Goal: Transaction & Acquisition: Purchase product/service

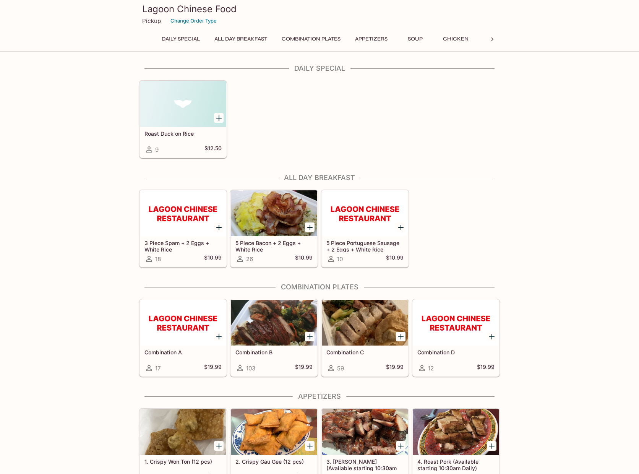
click at [491, 41] on icon at bounding box center [492, 40] width 8 height 8
click at [491, 39] on icon at bounding box center [492, 40] width 8 height 8
click at [487, 42] on div at bounding box center [491, 39] width 15 height 11
click at [488, 40] on icon at bounding box center [492, 40] width 8 height 8
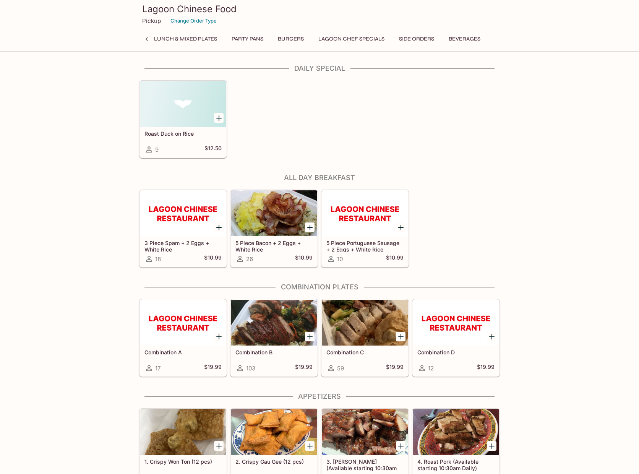
click at [488, 40] on div "Daily Special All Day Breakfast Combination Plates Appetizers Soup Chicken Beef…" at bounding box center [319, 41] width 361 height 15
click at [257, 37] on button "Party Pans" at bounding box center [247, 39] width 40 height 11
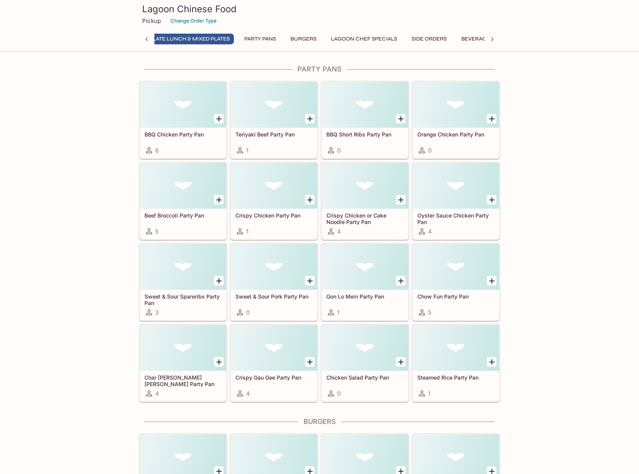
scroll to position [0, 707]
click at [380, 198] on div at bounding box center [365, 186] width 86 height 46
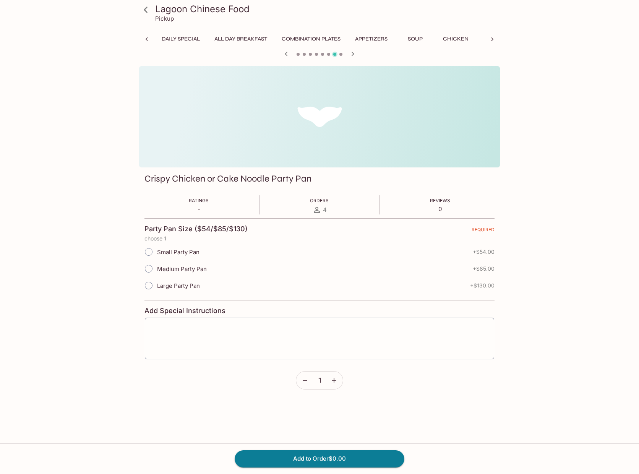
scroll to position [0, 514]
click at [175, 266] on span "Medium Party Pan" at bounding box center [182, 268] width 50 height 7
click at [157, 266] on input "Medium Party Pan" at bounding box center [149, 269] width 16 height 16
radio input "true"
click at [233, 332] on textarea at bounding box center [319, 338] width 338 height 29
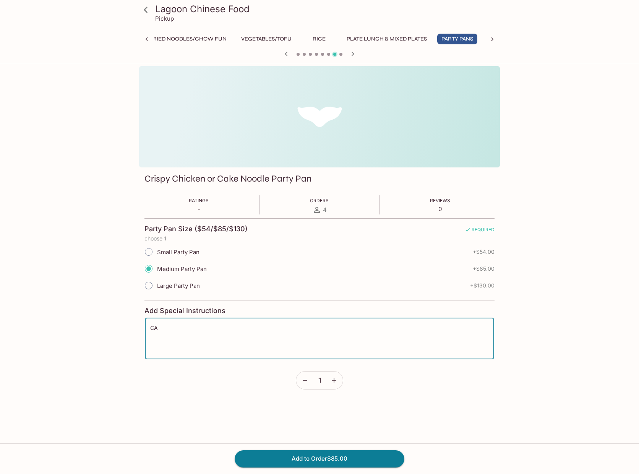
type textarea "C"
type textarea "c"
click at [328, 326] on textarea "Can I order Oyster sauce chicken on cake noodle instead? Please seperate sauce …" at bounding box center [319, 338] width 338 height 29
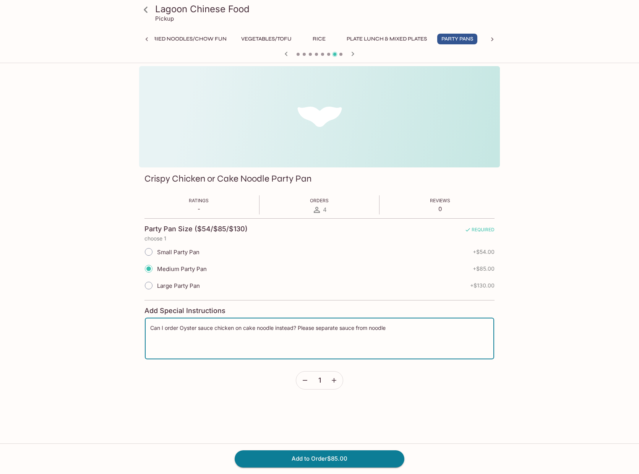
click at [401, 332] on textarea "Can I order Oyster sauce chicken on cake noodle instead? Please separate sauce …" at bounding box center [319, 338] width 338 height 29
type textarea "Can I order Oyster sauce chicken on cake noodle instead? Please separate sauce …"
click at [356, 453] on button "Add to Order $85.00" at bounding box center [320, 458] width 170 height 17
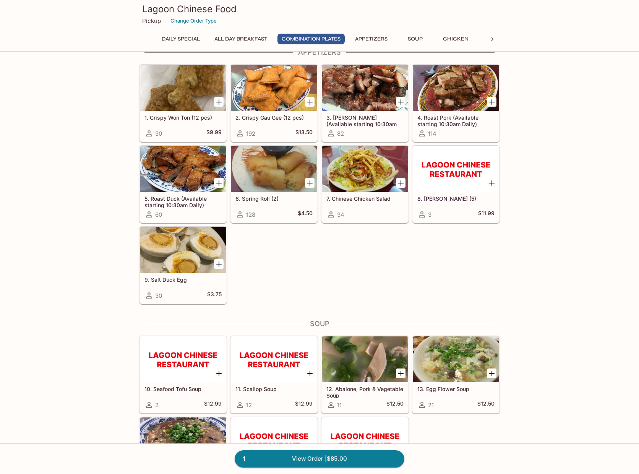
scroll to position [306, 0]
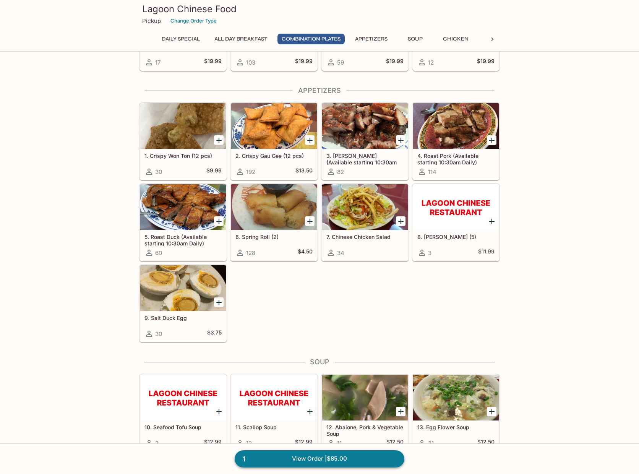
click at [329, 457] on link "1 View Order | $85.00" at bounding box center [320, 458] width 170 height 17
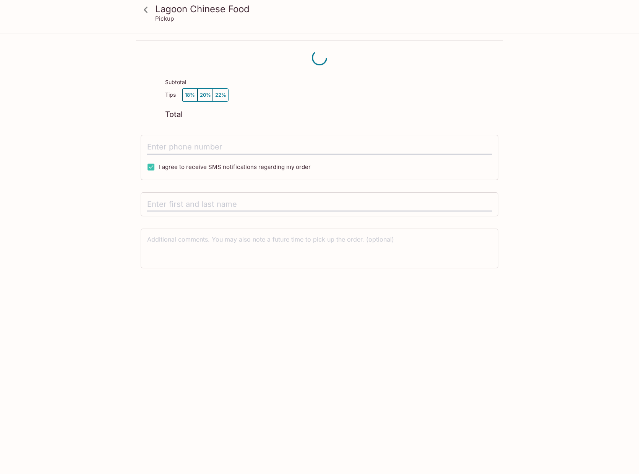
scroll to position [34, 0]
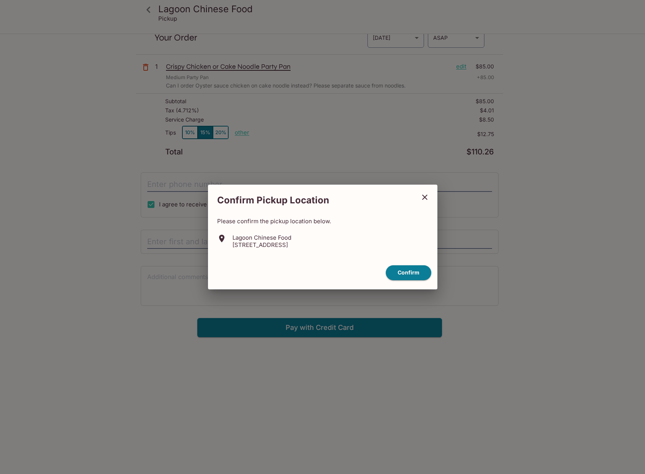
click at [425, 193] on icon "close" at bounding box center [424, 197] width 9 height 9
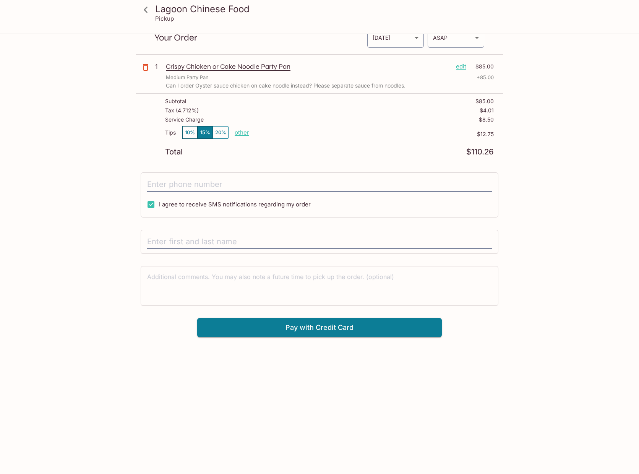
click at [461, 68] on p "edit" at bounding box center [461, 66] width 10 height 8
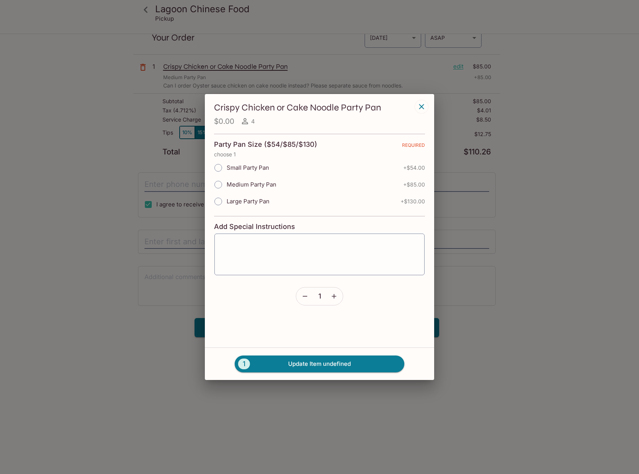
type textarea "Can I order Oyster sauce chicken on cake noodle instead? Please separate sauce …"
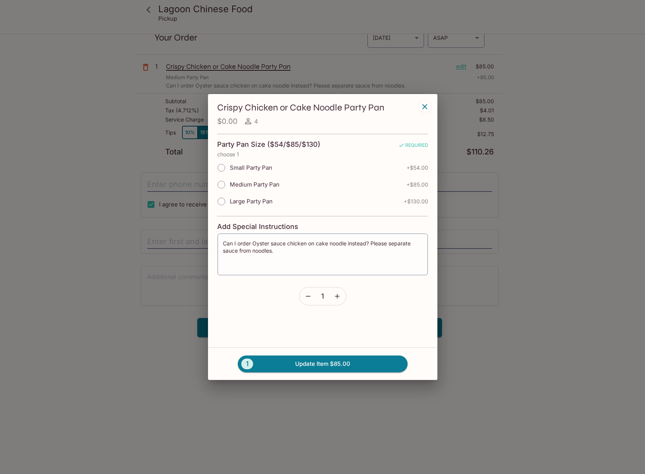
click at [224, 164] on input "Small Party Pan" at bounding box center [221, 168] width 16 height 16
radio input "true"
click at [311, 363] on button "1 Update Item $54.00" at bounding box center [323, 363] width 170 height 17
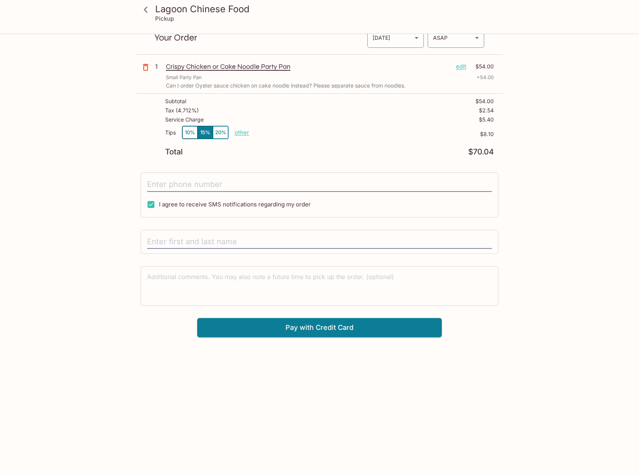
click at [143, 9] on icon at bounding box center [145, 9] width 13 height 13
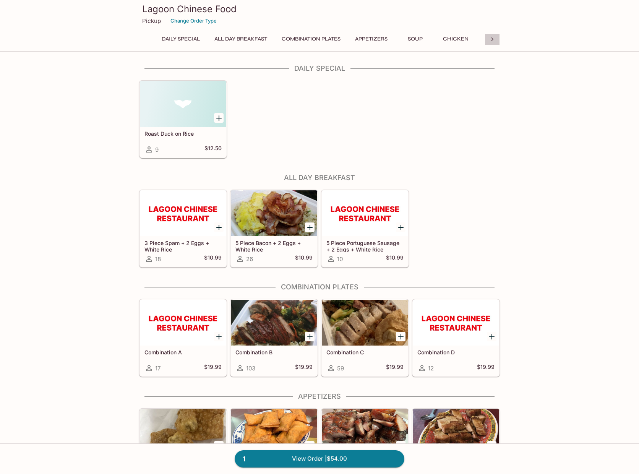
click at [486, 42] on div at bounding box center [491, 39] width 15 height 11
click at [487, 42] on div at bounding box center [491, 39] width 15 height 11
click at [490, 39] on icon at bounding box center [492, 40] width 8 height 8
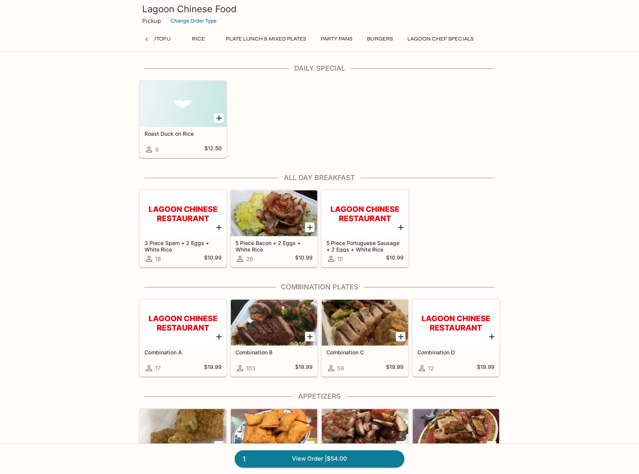
scroll to position [0, 732]
click at [245, 38] on button "Party Pans" at bounding box center [247, 39] width 40 height 11
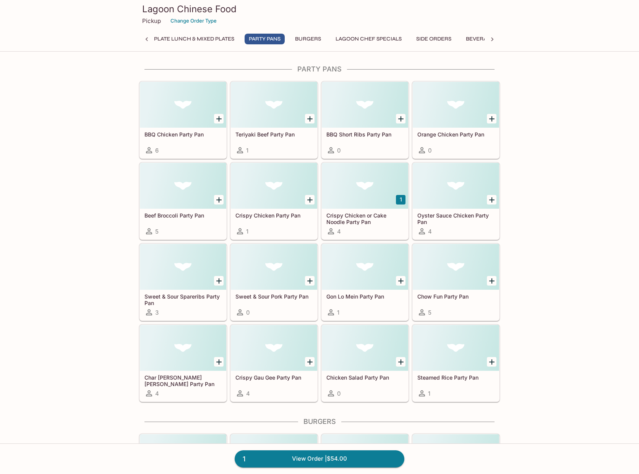
scroll to position [0, 707]
click at [215, 199] on icon "Add Beef Broccoli Party Pan" at bounding box center [218, 199] width 9 height 9
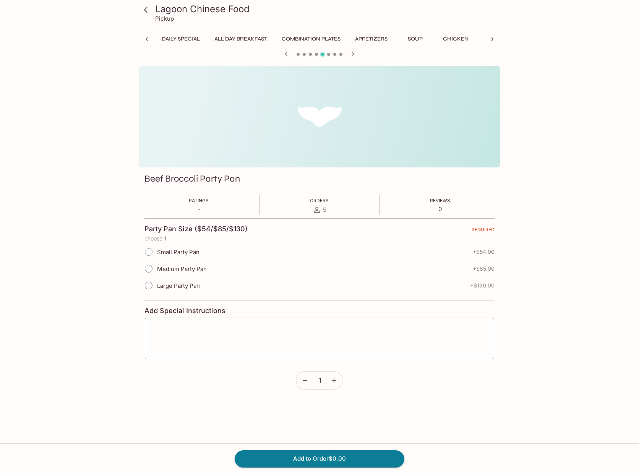
scroll to position [0, 514]
click at [148, 250] on input "Small Party Pan" at bounding box center [149, 252] width 16 height 16
radio input "true"
click at [285, 457] on button "Add to Order $54.00" at bounding box center [320, 458] width 170 height 17
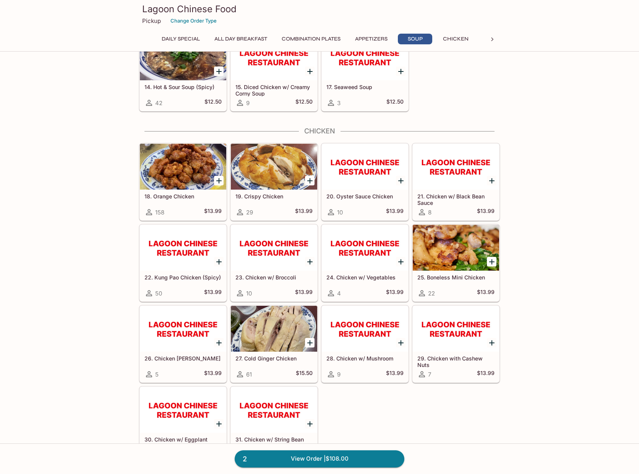
scroll to position [726, 0]
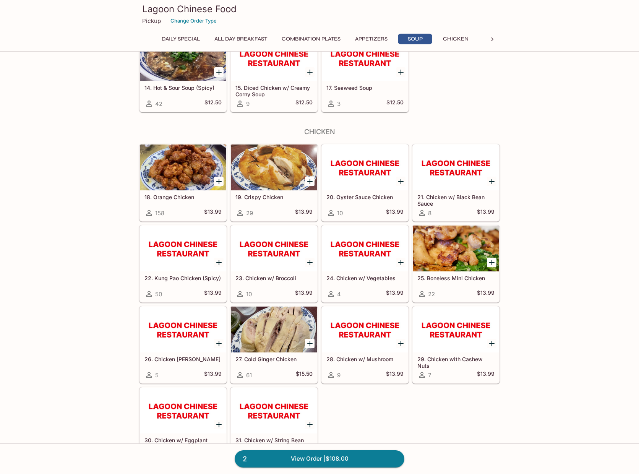
click at [491, 40] on icon at bounding box center [492, 39] width 2 height 4
click at [491, 40] on icon at bounding box center [492, 40] width 8 height 8
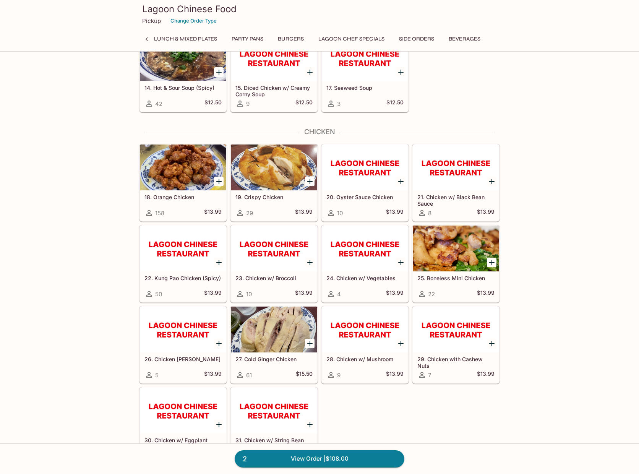
click at [252, 40] on button "Party Pans" at bounding box center [247, 39] width 40 height 11
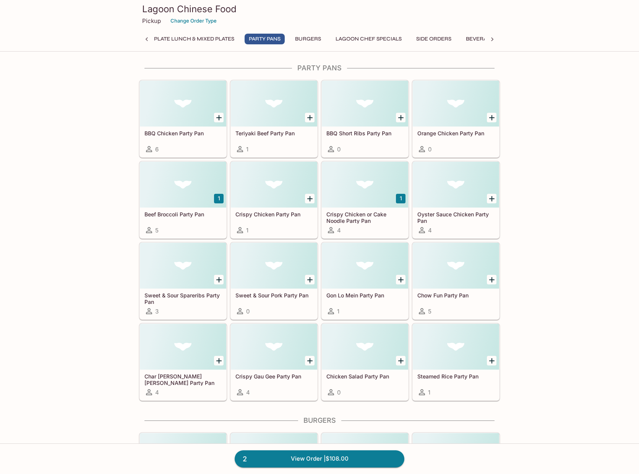
scroll to position [3592, 0]
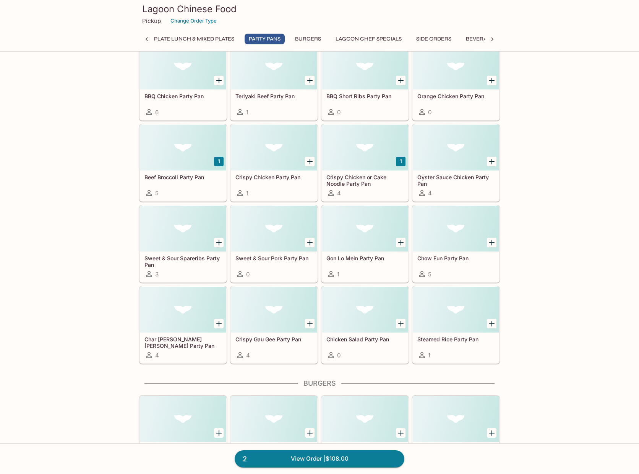
click at [308, 322] on icon "Add Crispy Gau Gee Party Pan" at bounding box center [309, 323] width 9 height 9
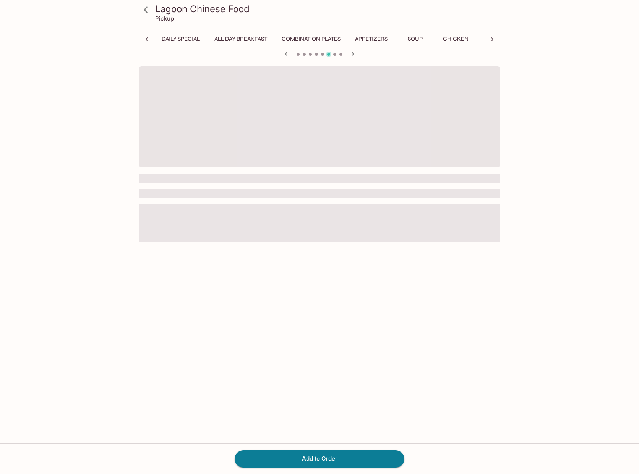
scroll to position [0, 514]
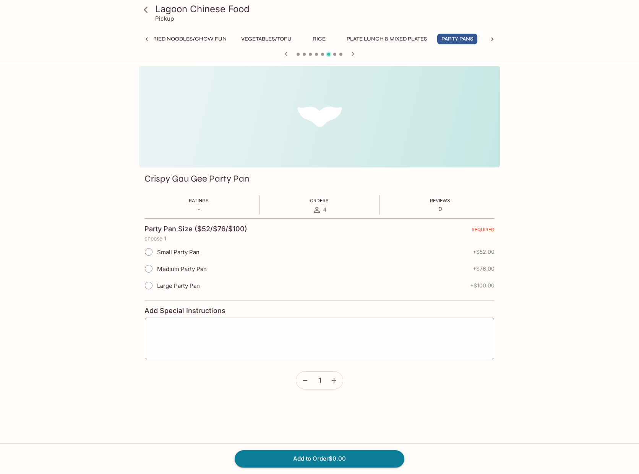
click at [150, 249] on input "Small Party Pan" at bounding box center [149, 252] width 16 height 16
radio input "true"
click at [316, 457] on button "Add to Order $52.00" at bounding box center [320, 458] width 170 height 17
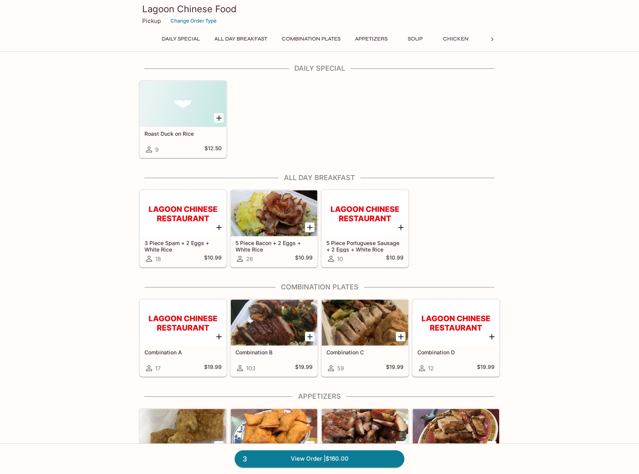
click at [491, 40] on icon at bounding box center [492, 40] width 8 height 8
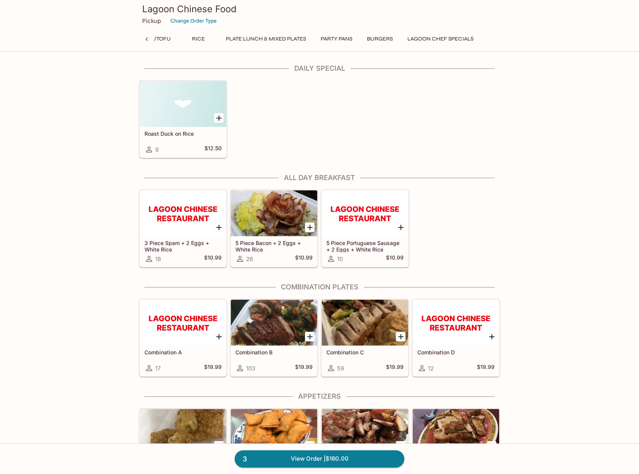
scroll to position [0, 732]
click at [491, 40] on div "Daily Special All Day Breakfast Combination Plates Appetizers Soup Chicken Beef…" at bounding box center [319, 41] width 361 height 15
click at [236, 38] on button "Party Pans" at bounding box center [247, 39] width 40 height 11
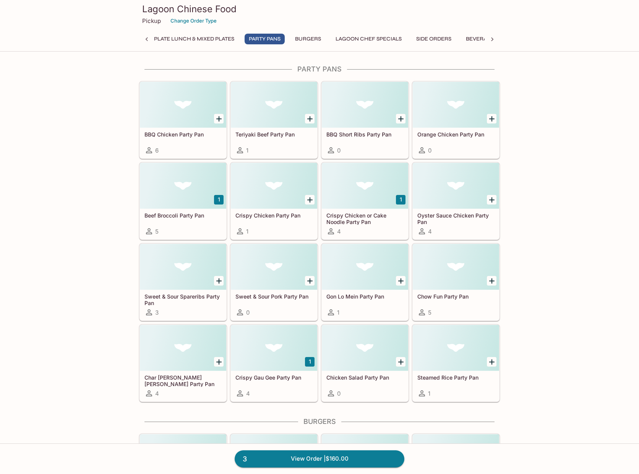
scroll to position [0, 707]
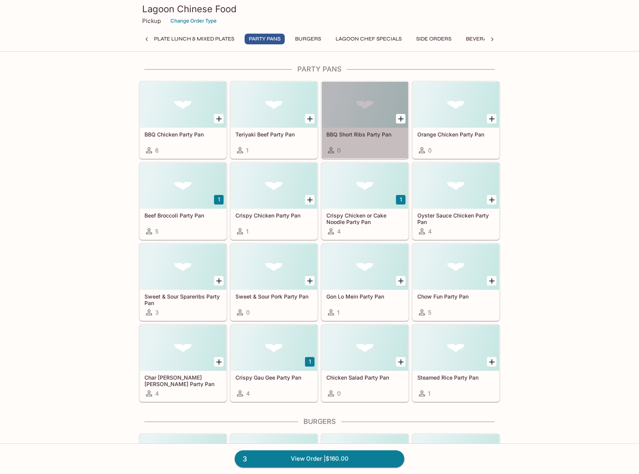
click at [355, 111] on div at bounding box center [365, 105] width 86 height 46
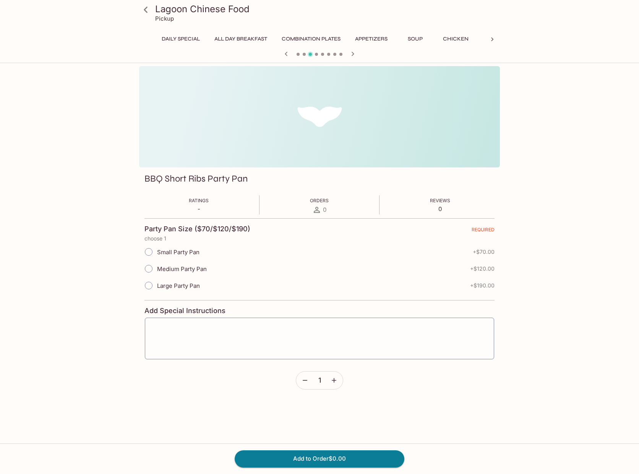
scroll to position [0, 514]
click at [147, 8] on icon at bounding box center [145, 9] width 13 height 13
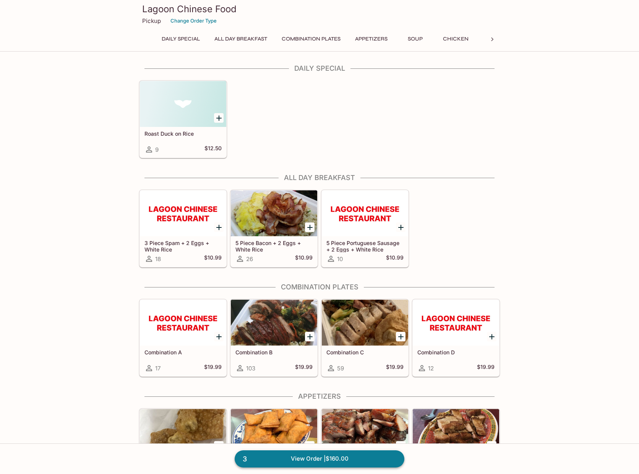
click at [307, 457] on link "3 View Order | $160.00" at bounding box center [320, 458] width 170 height 17
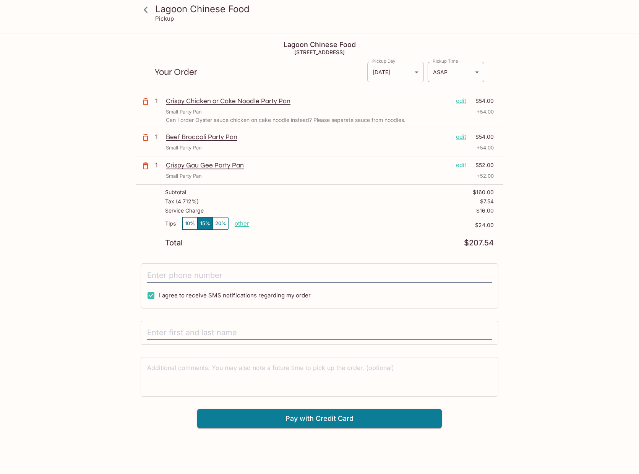
click at [413, 70] on body "Lagoon Chinese Food Pickup Lagoon Chinese Food [STREET_ADDRESS] Your Order Pick…" at bounding box center [319, 271] width 639 height 474
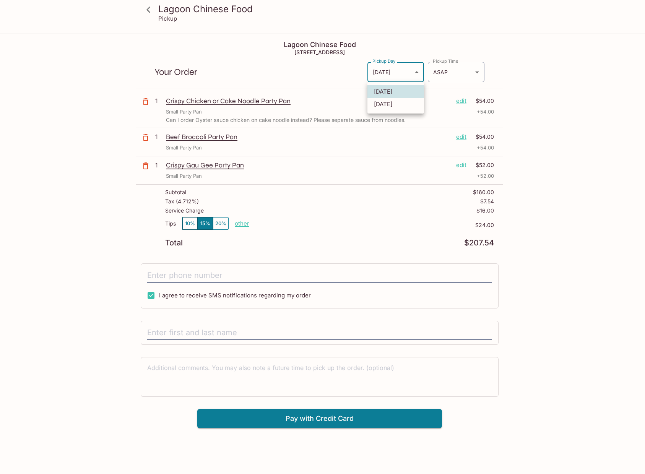
click at [406, 105] on li "[DATE]" at bounding box center [395, 104] width 57 height 13
type input "[DATE]"
type input "[DATE]T19:45:00.000000Z"
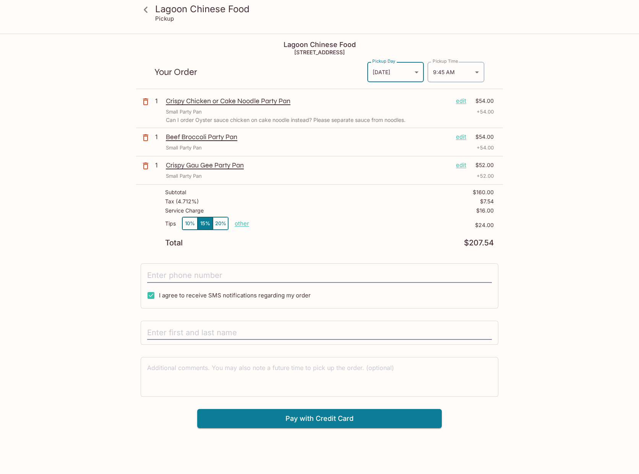
click at [626, 148] on div "Lagoon Chinese Food Pickup Lagoon Chinese Food [STREET_ADDRESS] Your Order Pick…" at bounding box center [319, 271] width 639 height 474
